Goal: Obtain resource: Obtain resource

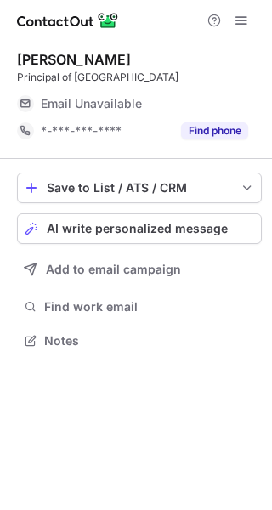
scroll to position [329, 272]
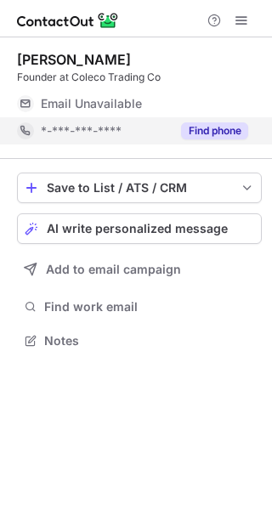
scroll to position [329, 272]
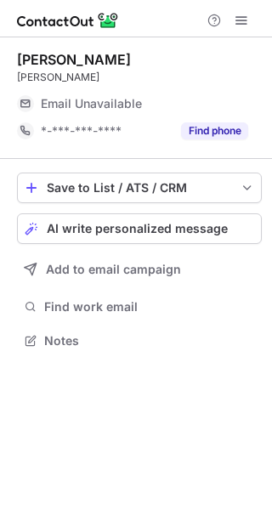
scroll to position [329, 272]
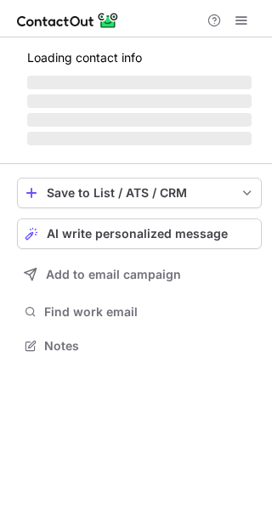
scroll to position [329, 272]
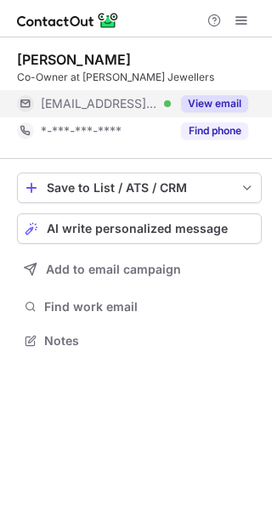
click at [235, 101] on button "View email" at bounding box center [214, 103] width 67 height 17
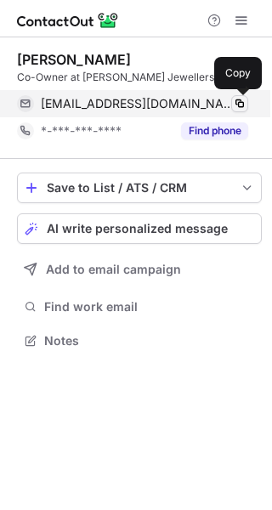
click at [242, 106] on span at bounding box center [240, 104] width 14 height 14
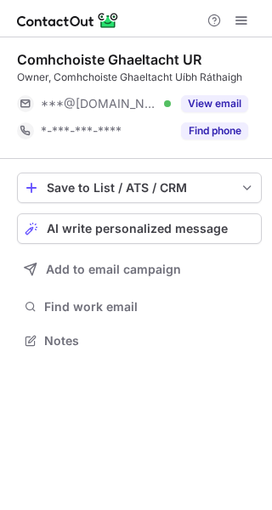
scroll to position [329, 272]
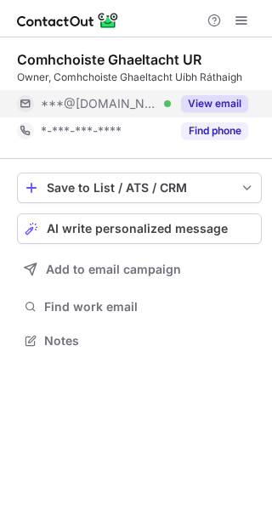
click at [228, 101] on button "View email" at bounding box center [214, 103] width 67 height 17
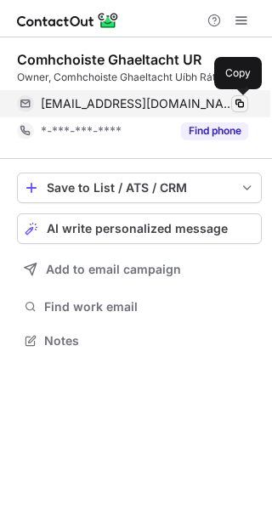
click at [247, 101] on button at bounding box center [239, 103] width 17 height 17
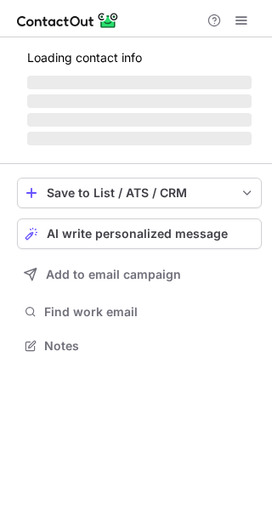
scroll to position [329, 272]
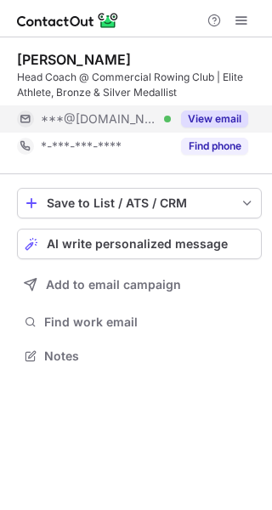
click at [214, 117] on button "View email" at bounding box center [214, 119] width 67 height 17
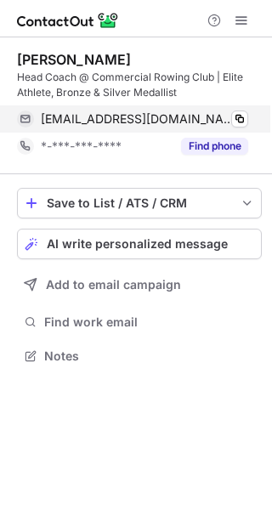
click at [245, 110] on div "jacintalorenedmunds@gmail.com Verified Copy" at bounding box center [132, 118] width 231 height 27
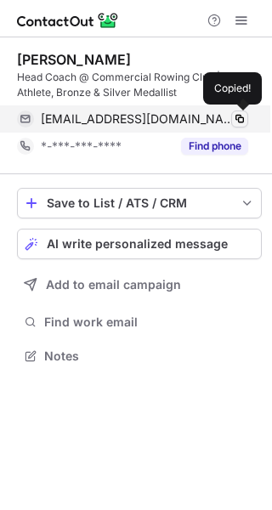
click at [243, 119] on span at bounding box center [240, 119] width 14 height 14
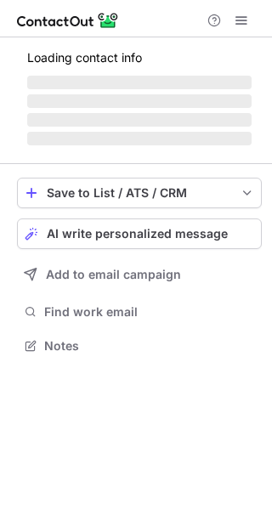
scroll to position [356, 272]
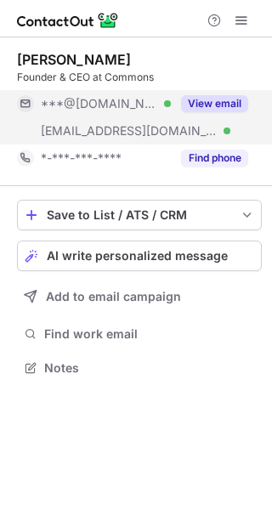
click at [226, 104] on button "View email" at bounding box center [214, 103] width 67 height 17
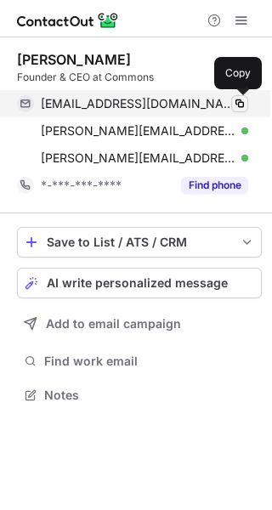
click at [239, 104] on span at bounding box center [240, 104] width 14 height 14
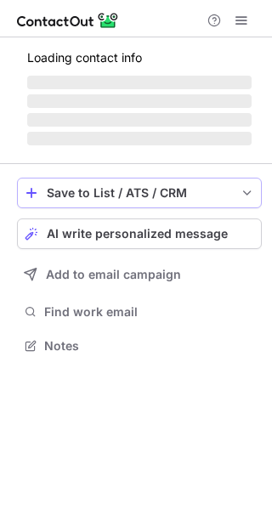
scroll to position [372, 272]
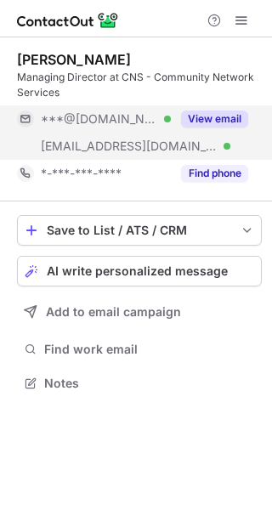
click at [235, 116] on button "View email" at bounding box center [214, 119] width 67 height 17
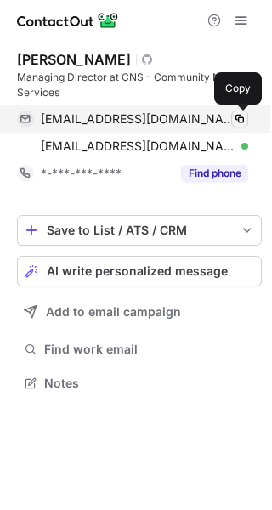
click at [240, 118] on span at bounding box center [240, 119] width 14 height 14
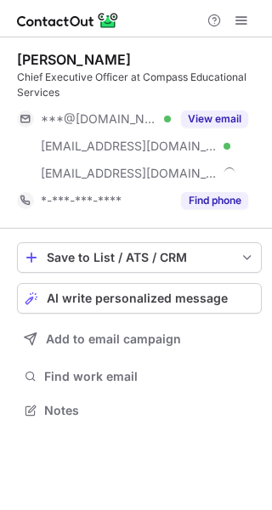
scroll to position [399, 272]
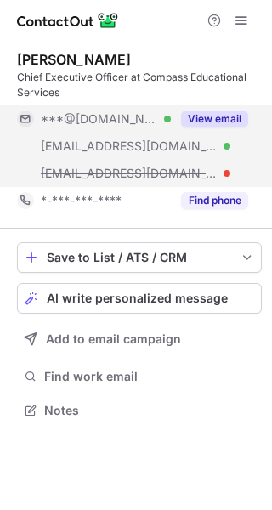
click at [233, 117] on button "View email" at bounding box center [214, 119] width 67 height 17
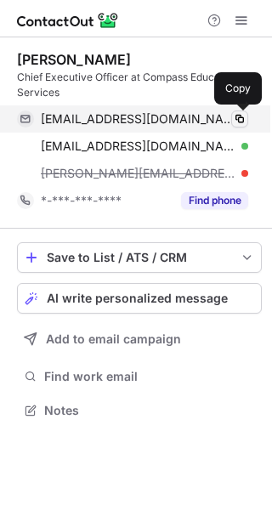
click at [239, 121] on span at bounding box center [240, 119] width 14 height 14
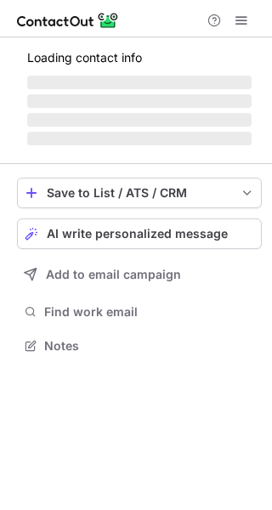
scroll to position [356, 272]
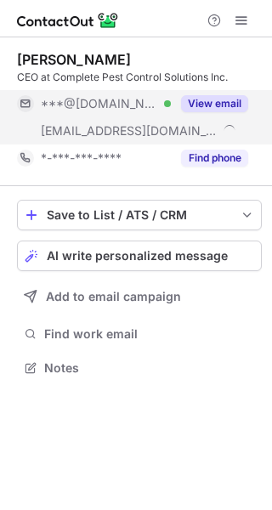
click at [220, 105] on button "View email" at bounding box center [214, 103] width 67 height 17
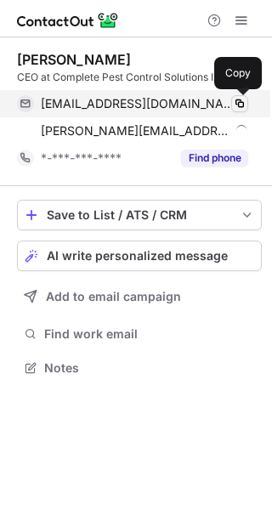
click at [238, 106] on span at bounding box center [240, 104] width 14 height 14
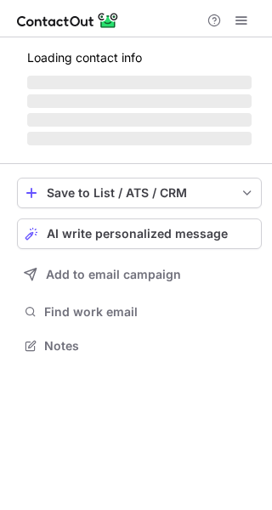
scroll to position [334, 272]
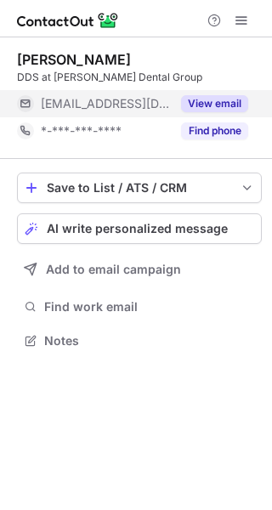
click at [218, 105] on button "View email" at bounding box center [214, 103] width 67 height 17
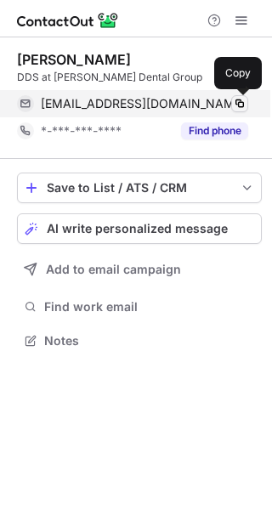
click at [234, 103] on span at bounding box center [240, 104] width 14 height 14
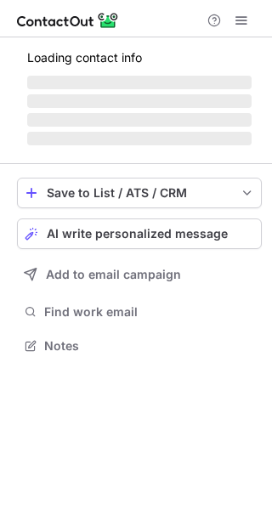
scroll to position [329, 272]
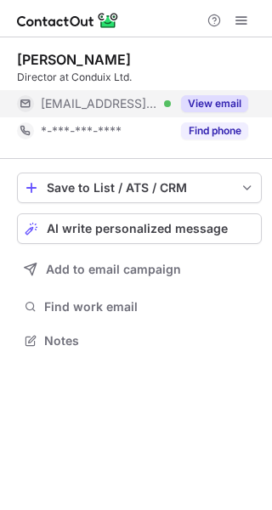
click at [230, 104] on button "View email" at bounding box center [214, 103] width 67 height 17
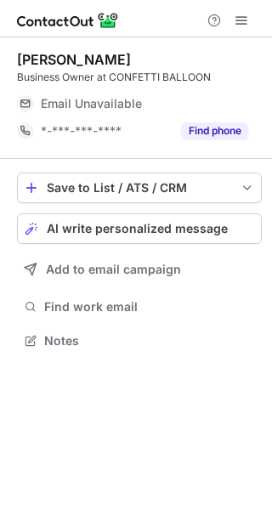
scroll to position [329, 272]
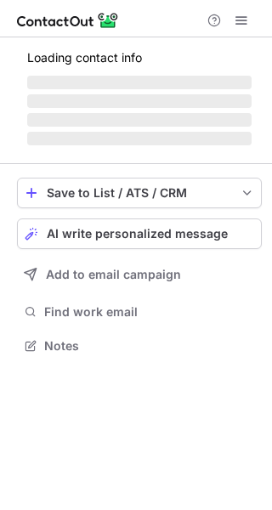
scroll to position [384, 272]
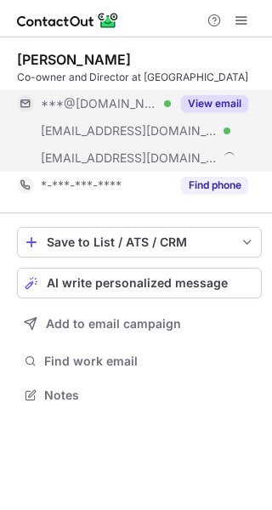
click at [220, 106] on button "View email" at bounding box center [214, 103] width 67 height 17
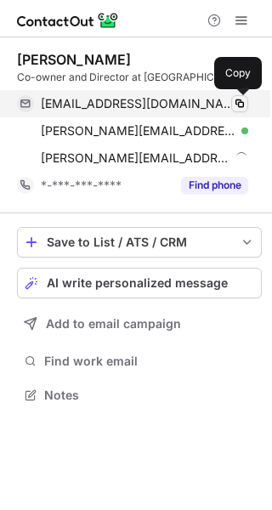
click at [241, 104] on span at bounding box center [240, 104] width 14 height 14
